Goal: Check status: Check status

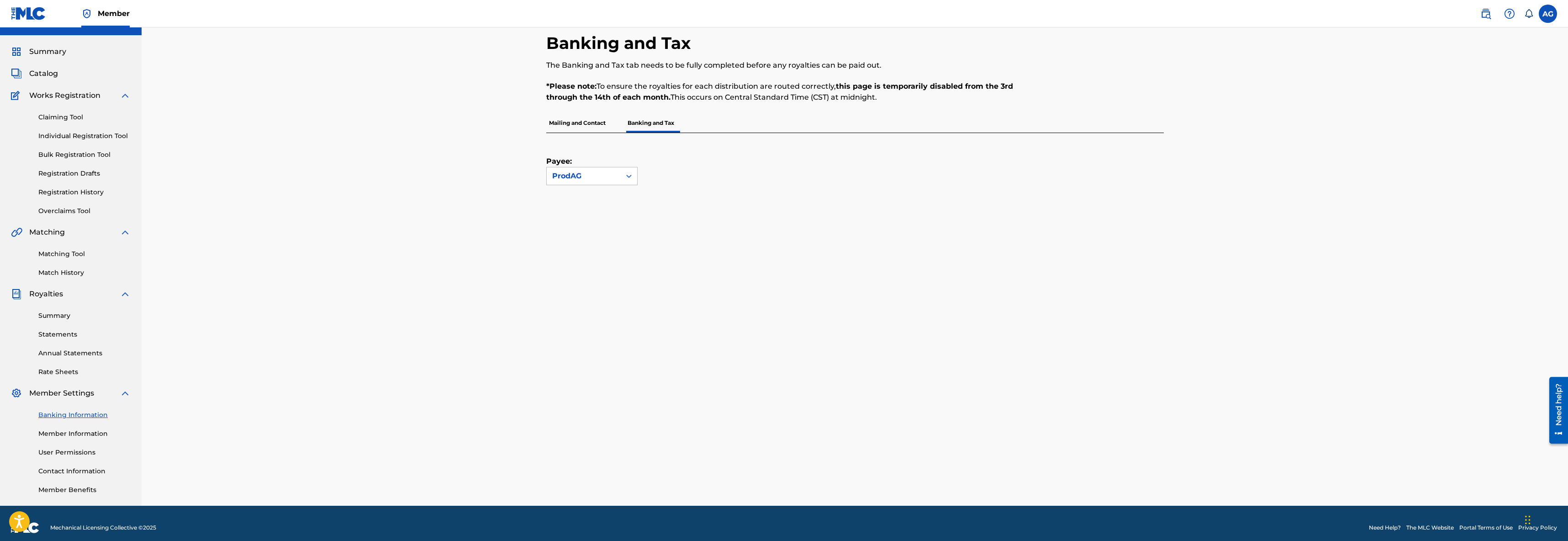
click at [63, 55] on span "Summary" at bounding box center [47, 52] width 37 height 11
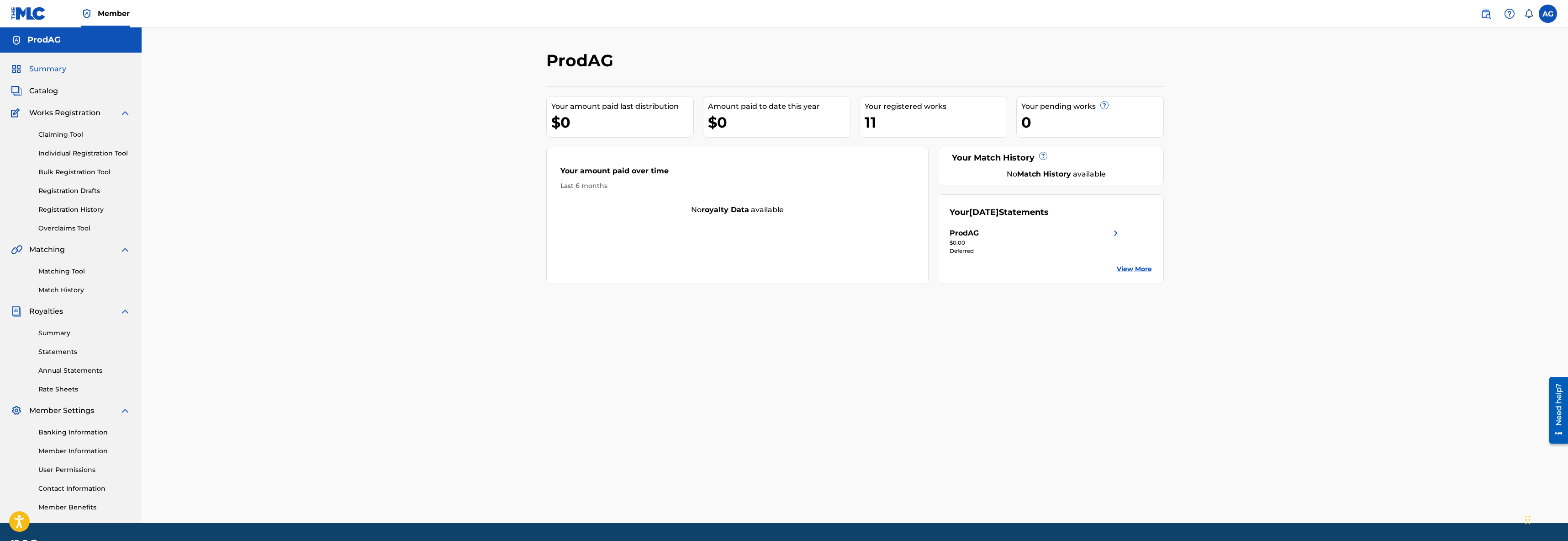
click at [965, 252] on div "Deferred" at bounding box center [1035, 251] width 172 height 9
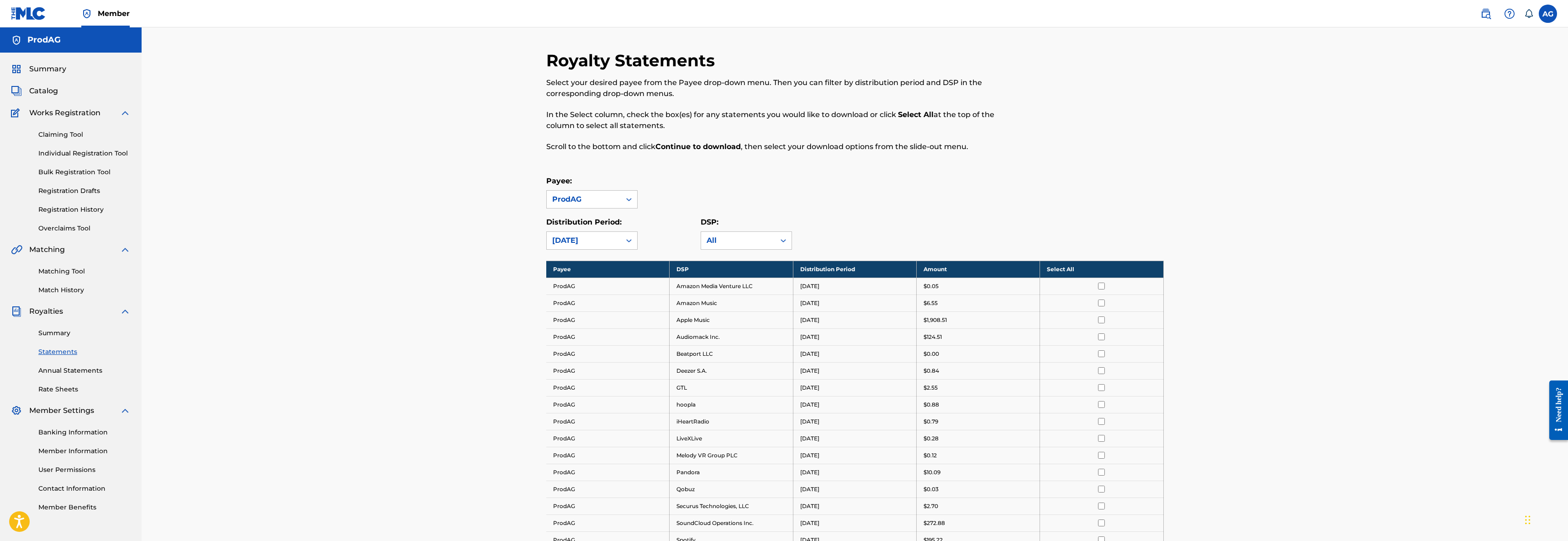
click at [46, 69] on span "Summary" at bounding box center [47, 69] width 37 height 11
